Goal: Task Accomplishment & Management: Manage account settings

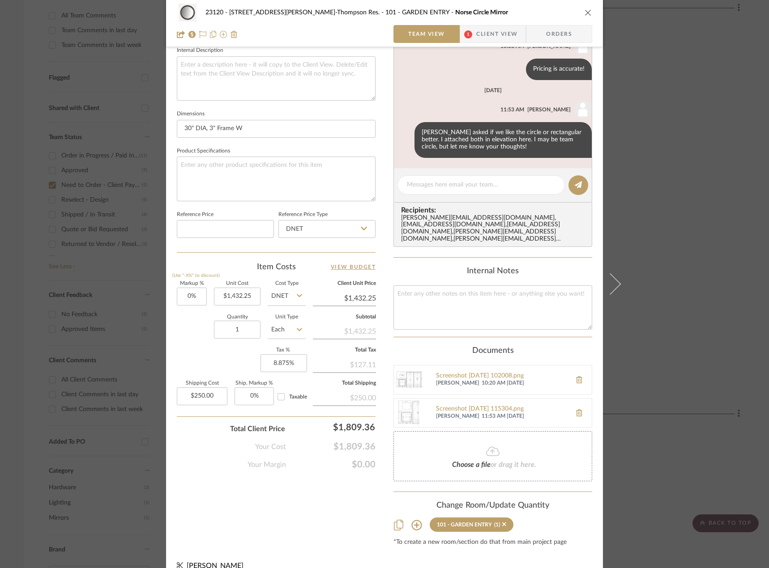
scroll to position [334, 0]
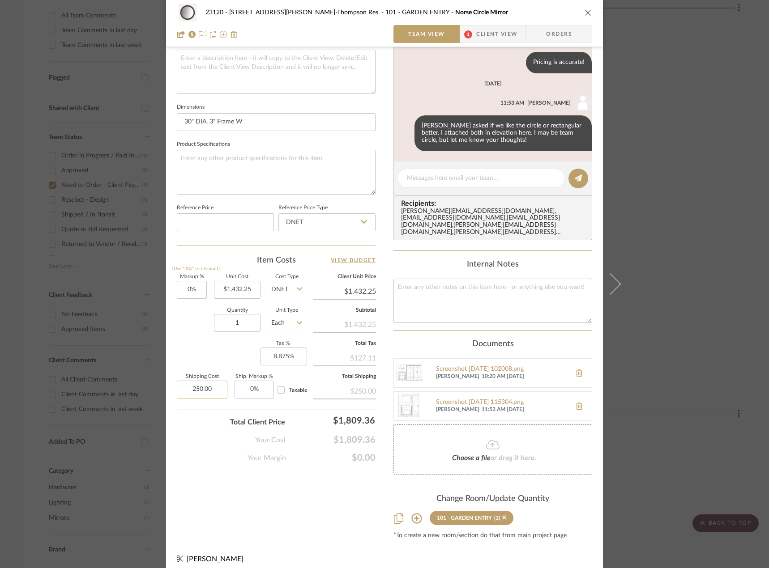
click at [205, 396] on input "250.00" at bounding box center [202, 390] width 51 height 18
type input "$110.00"
click at [215, 435] on div "Your Cost $1,809.36" at bounding box center [276, 437] width 199 height 18
click at [212, 390] on input "110.00" at bounding box center [202, 390] width 51 height 18
click at [213, 391] on input "110.00" at bounding box center [202, 390] width 51 height 18
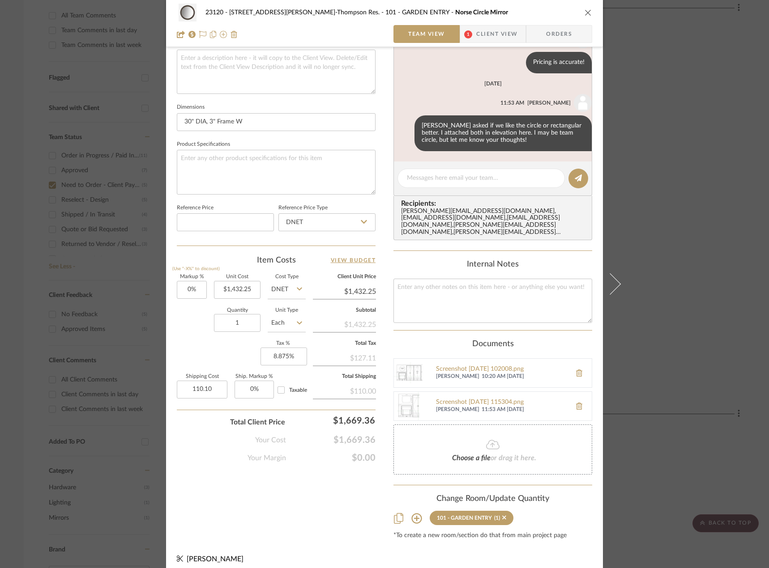
type input "$110.10"
click at [200, 522] on div "Team-Facing Details Item Name Norse Circle Mirror Brand The Expert Internal Des…" at bounding box center [276, 133] width 199 height 813
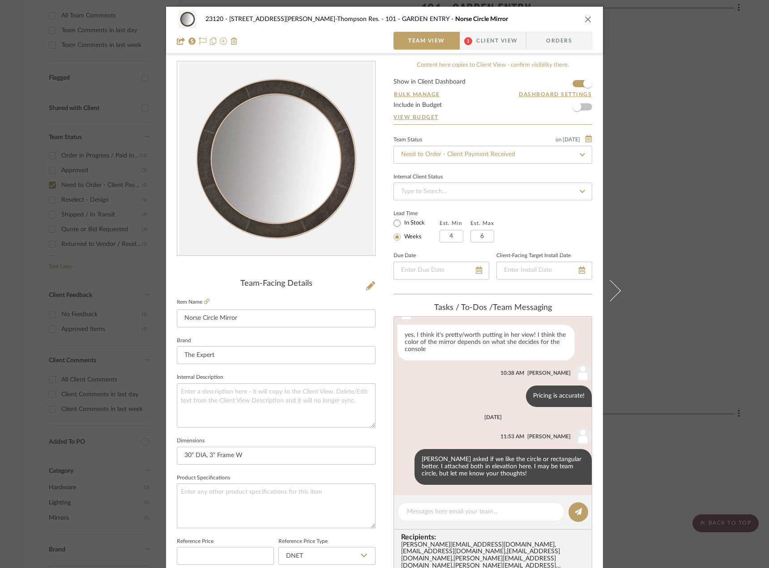
scroll to position [224, 0]
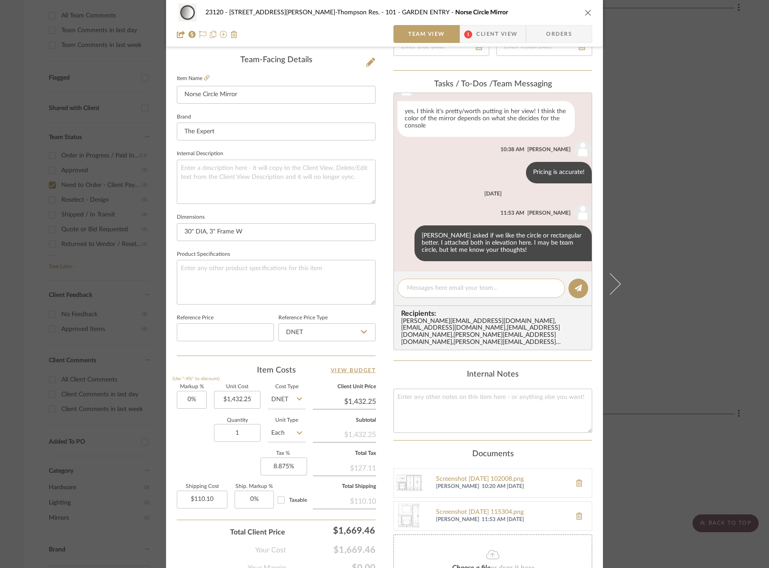
click at [424, 285] on textarea at bounding box center [481, 288] width 149 height 9
paste textarea "#A1010008728"
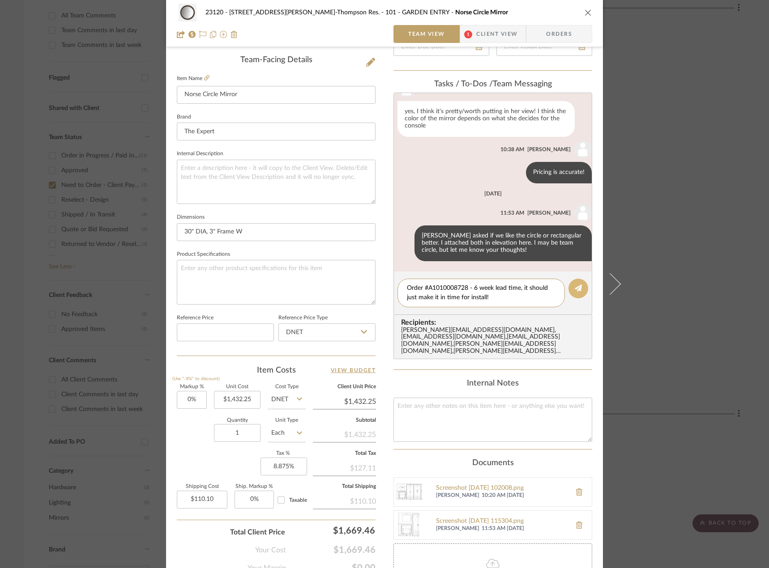
type textarea "Order #A1010008728 - 6 week lead time, it should just make it in time for insta…"
click at [569, 288] on button at bounding box center [578, 289] width 20 height 20
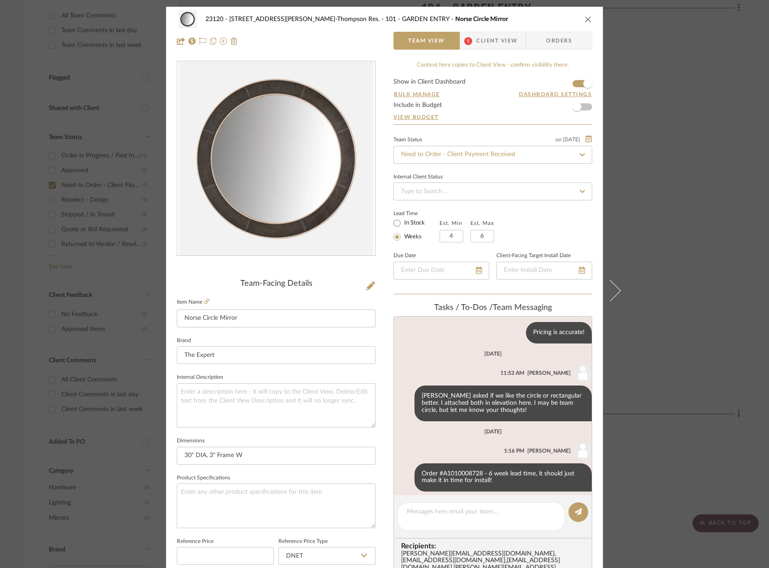
scroll to position [400, 0]
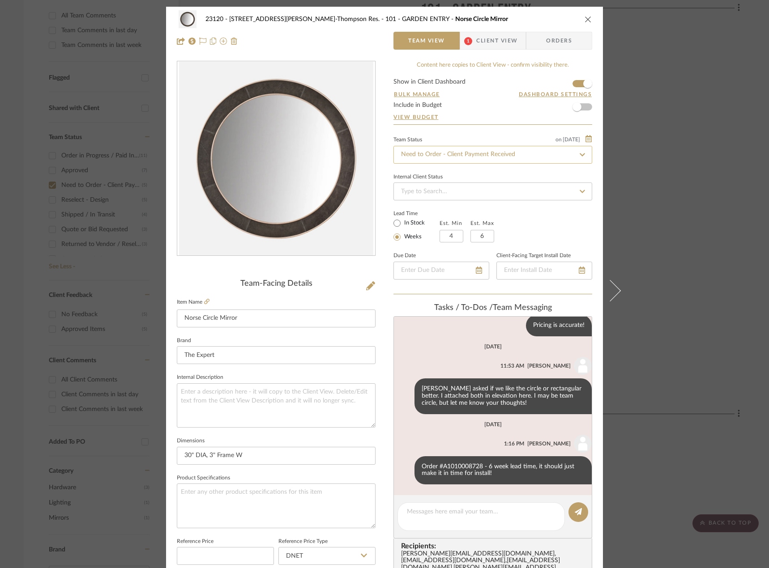
click at [431, 151] on input "Need to Order - Client Payment Received" at bounding box center [492, 155] width 199 height 18
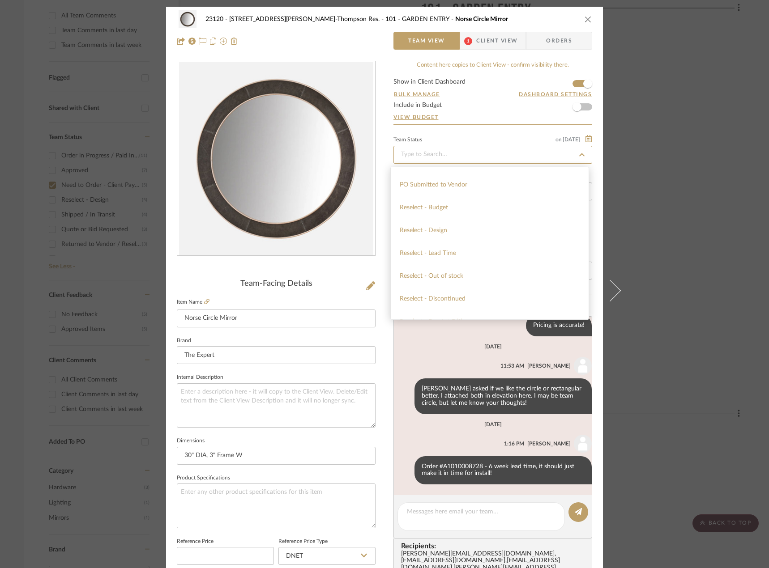
scroll to position [850, 0]
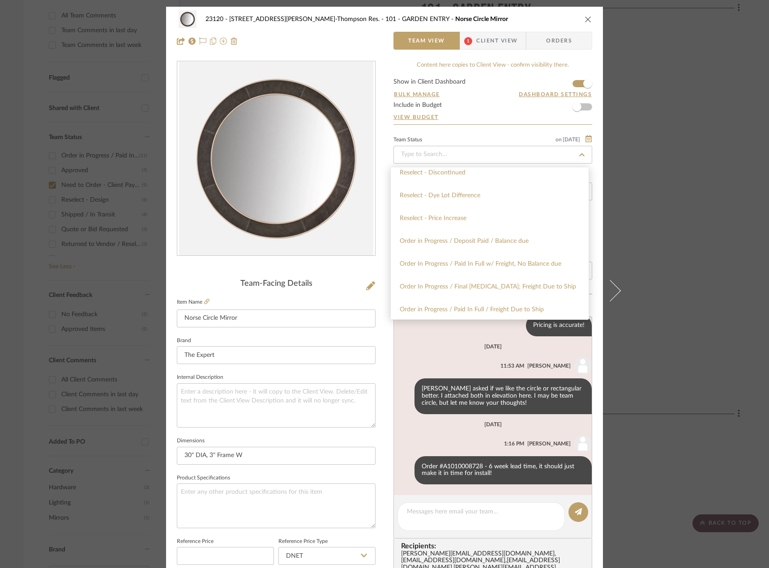
click at [489, 272] on div "Order In Progress / Paid In Full w/ Freight, No Balance due" at bounding box center [490, 264] width 198 height 23
type input "9/25/2025"
type input "Order In Progress / Paid In Full w/ Freight, No Balance due"
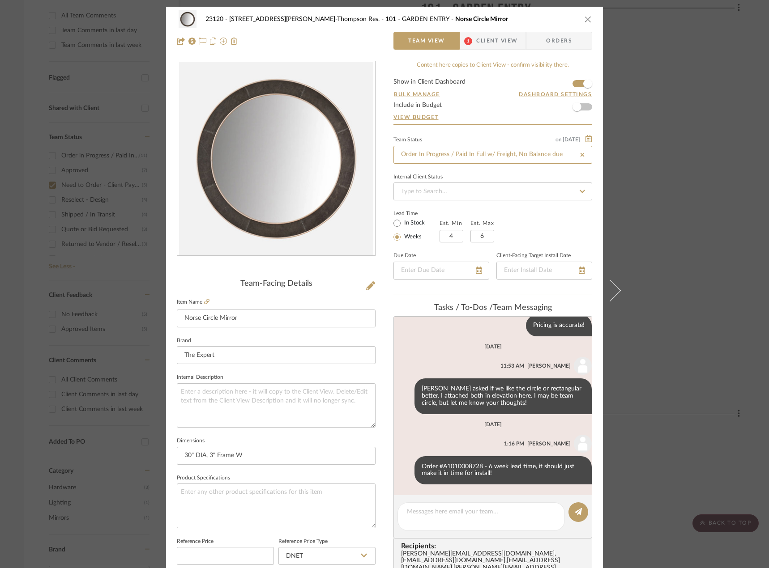
type input "9/25/2025"
type input "Order In Progress / Paid In Full w/ Freight, No Balance due"
click at [384, 307] on div "23120 - 239 Dean St, Unwin-Thompson Res. 101 - GARDEN ENTRY Norse Circle Mirror…" at bounding box center [384, 463] width 437 height 912
click at [36, 159] on div "23120 - 239 Dean St, Unwin-Thompson Res. 101 - GARDEN ENTRY Norse Circle Mirror…" at bounding box center [384, 284] width 769 height 568
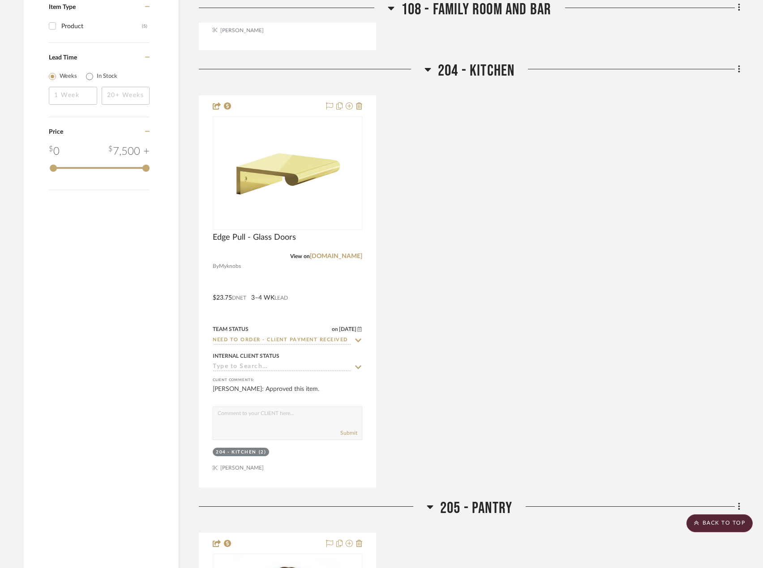
scroll to position [1131, 0]
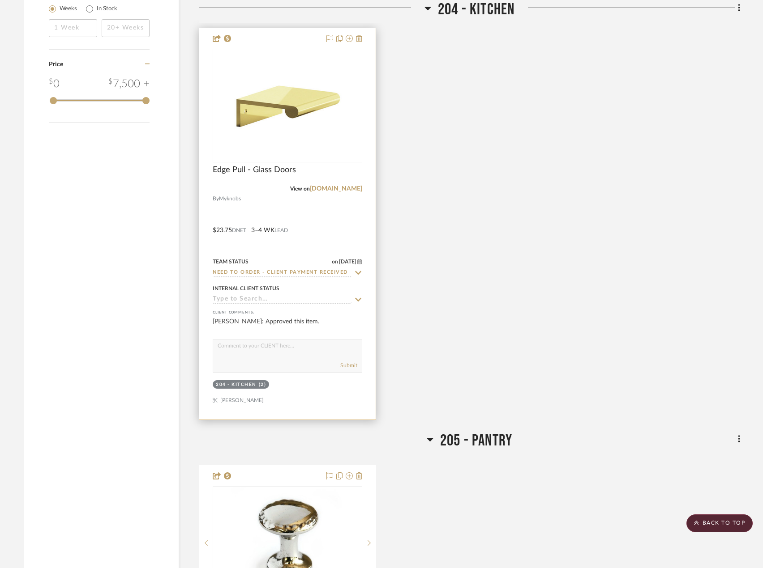
click at [361, 223] on div at bounding box center [287, 224] width 176 height 392
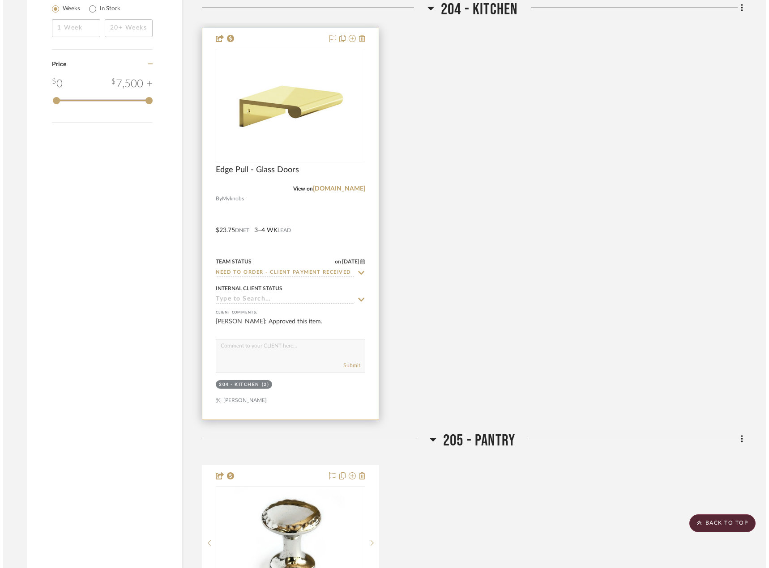
scroll to position [0, 0]
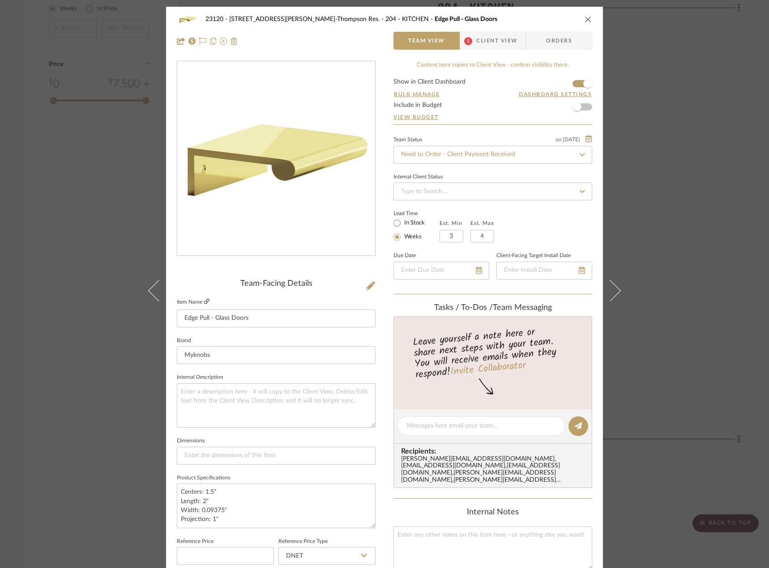
click at [205, 302] on icon at bounding box center [206, 301] width 5 height 5
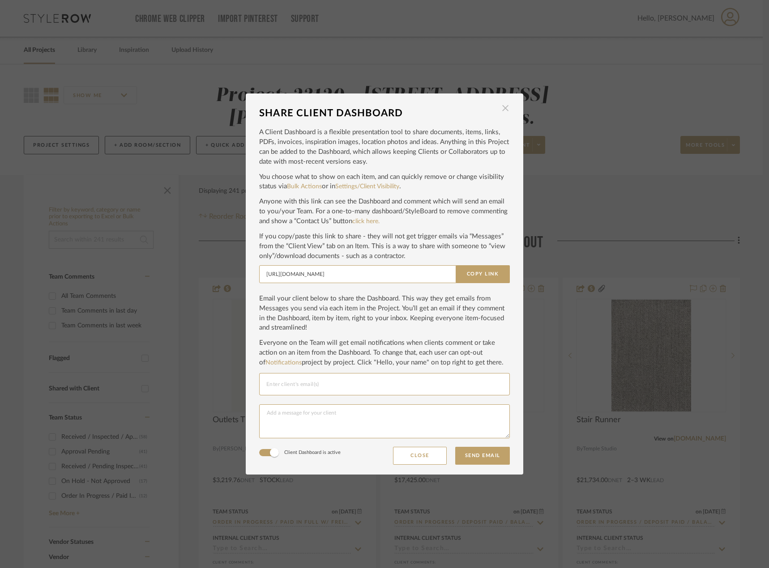
click at [497, 108] on span "button" at bounding box center [505, 108] width 18 height 18
